Goal: Communication & Community: Answer question/provide support

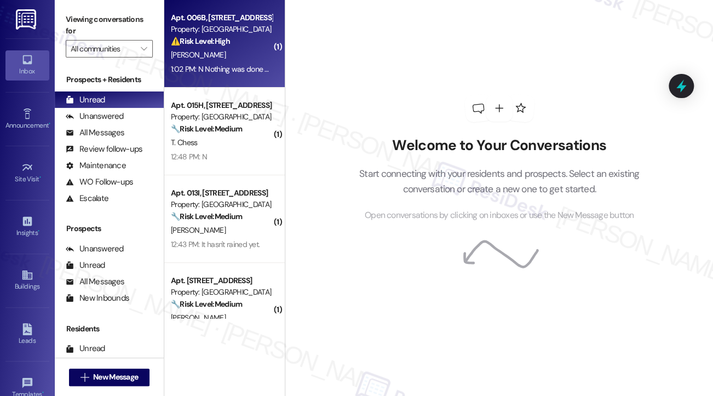
click at [257, 54] on div "[PERSON_NAME]" at bounding box center [222, 55] width 104 height 14
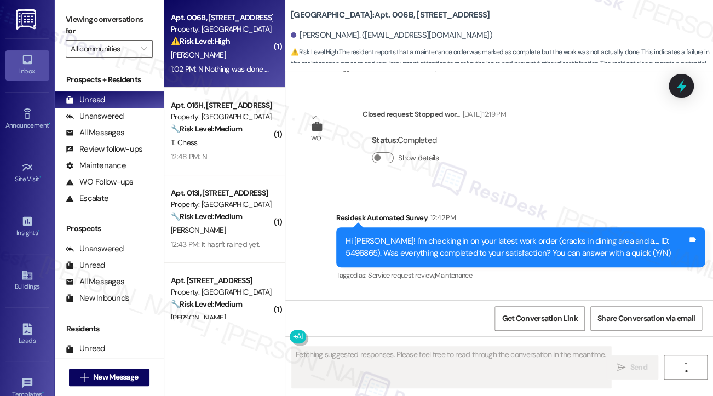
scroll to position [23145, 0]
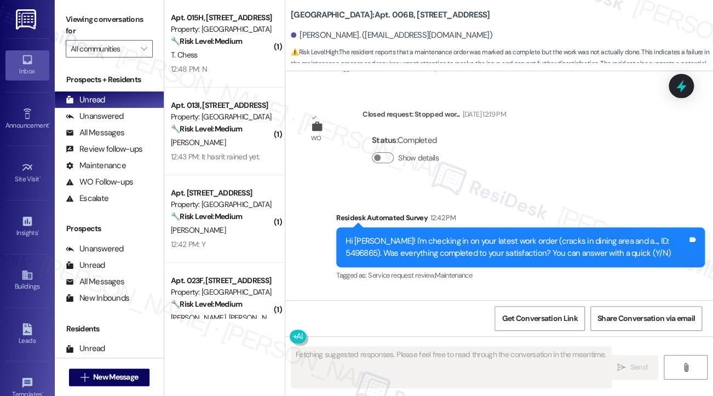
click at [511, 236] on div "Hi [PERSON_NAME]! I'm checking in on your latest work order (cracks in dining a…" at bounding box center [517, 248] width 342 height 24
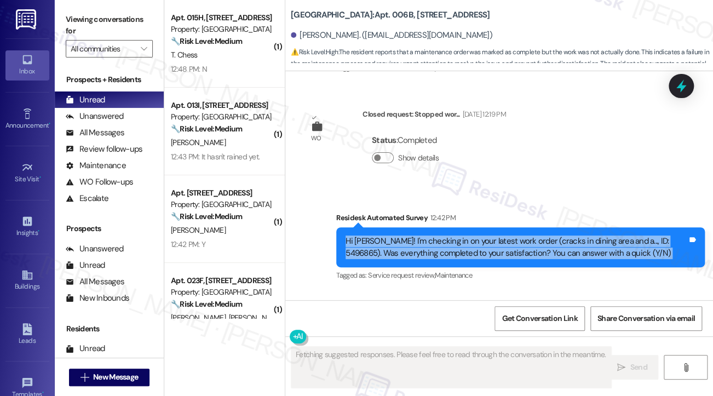
click at [511, 236] on div "Hi [PERSON_NAME]! I'm checking in on your latest work order (cracks in dining a…" at bounding box center [517, 248] width 342 height 24
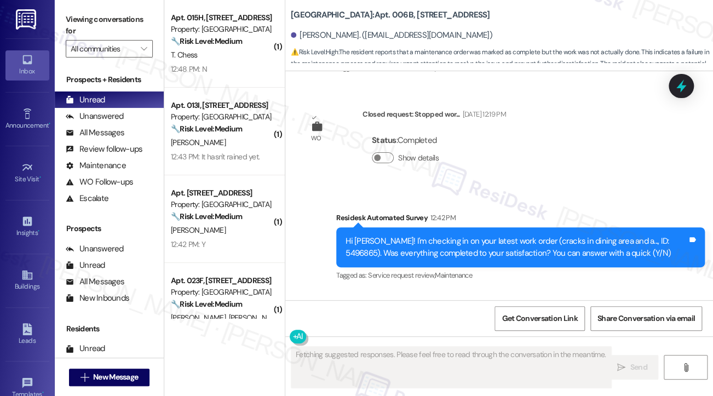
click at [397, 351] on div "N Nothing was done on this. Maintenance order marked as complete, was not. I ha…" at bounding box center [482, 380] width 342 height 59
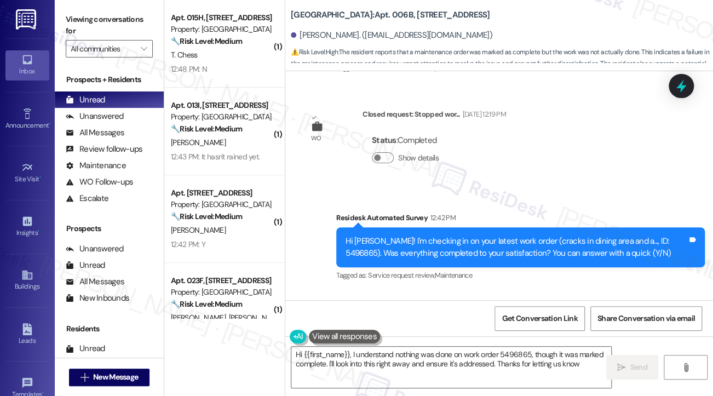
type textarea "Hi {{first_name}}, I understand nothing was done on work order 5496865, though …"
click at [429, 351] on div "N Nothing was done on this. Maintenance order marked as complete, was not. I ha…" at bounding box center [482, 380] width 342 height 59
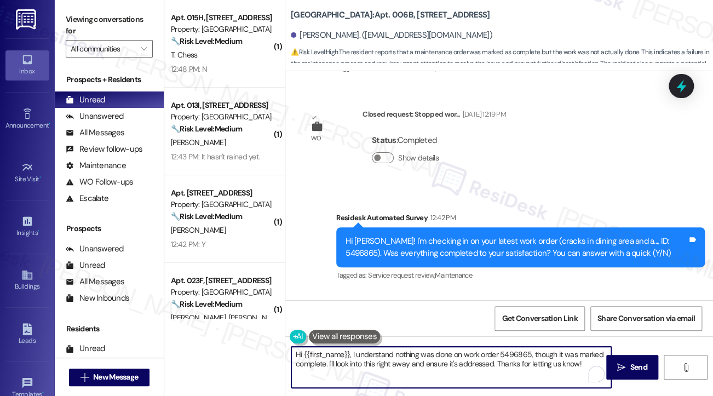
drag, startPoint x: 553, startPoint y: 359, endPoint x: 532, endPoint y: 354, distance: 21.9
click at [532, 354] on textarea "Hi {{first_name}}, I understand nothing was done on work order 5496865, though …" at bounding box center [451, 367] width 320 height 41
click at [357, 363] on textarea "Hi {{first_name}}, I understand nothing was done on work order 5496865, though …" at bounding box center [451, 367] width 320 height 41
drag, startPoint x: 583, startPoint y: 368, endPoint x: 461, endPoint y: 353, distance: 123.0
click at [461, 353] on textarea "Hi {{first_name}}, I understand nothing was done on work order 5496865, though …" at bounding box center [451, 367] width 320 height 41
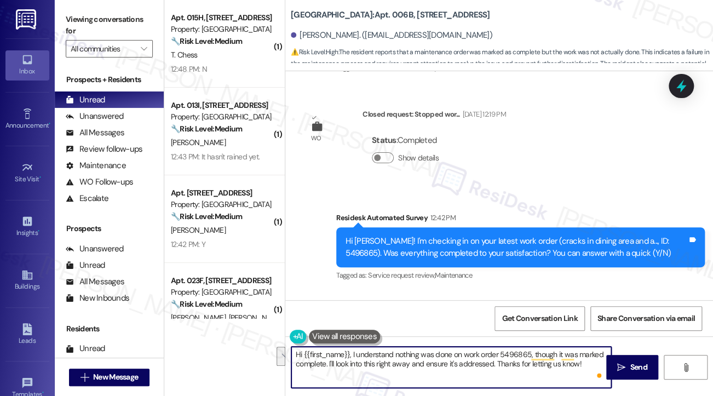
click at [646, 236] on div "Hi [PERSON_NAME]! I'm checking in on your latest work order (cracks in dining a…" at bounding box center [517, 248] width 342 height 24
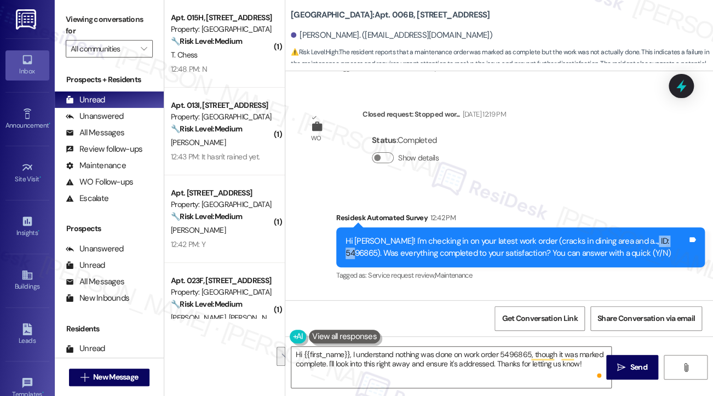
click at [646, 236] on div "Hi [PERSON_NAME]! I'm checking in on your latest work order (cracks in dining a…" at bounding box center [517, 248] width 342 height 24
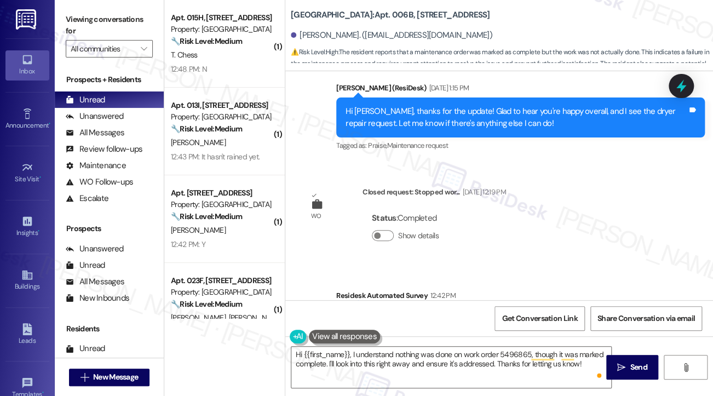
scroll to position [22981, 0]
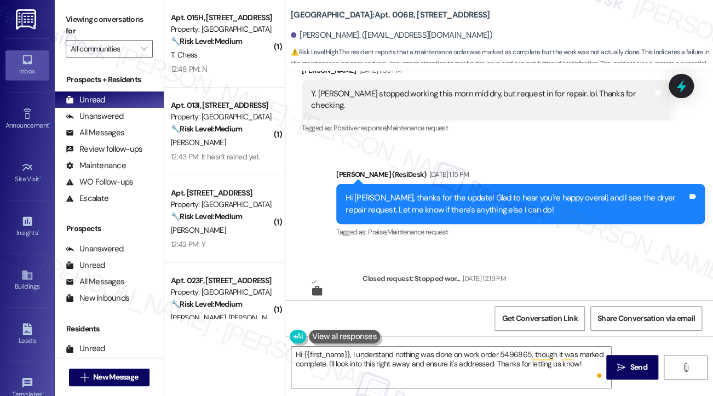
click at [391, 314] on div "Show details" at bounding box center [407, 324] width 71 height 21
click at [392, 317] on button "Show details" at bounding box center [383, 322] width 22 height 11
drag, startPoint x: 441, startPoint y: 221, endPoint x: 527, endPoint y: 223, distance: 85.5
click at [527, 356] on div "About: Closed request: Stopped working, mid dry." at bounding box center [456, 362] width 169 height 12
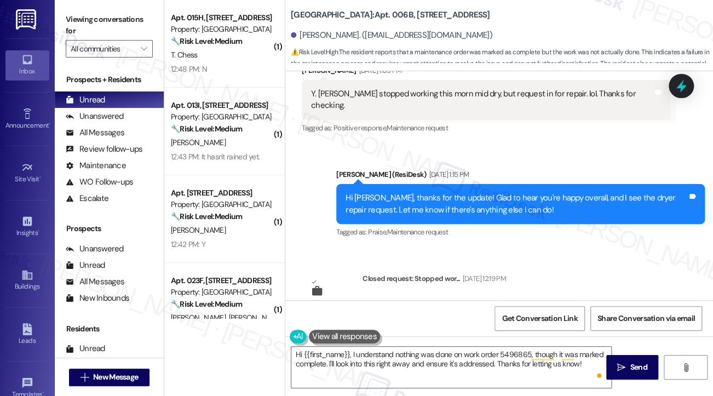
click at [527, 356] on div "About: Closed request: Stopped working, mid dry." at bounding box center [456, 362] width 169 height 12
